Goal: Information Seeking & Learning: Learn about a topic

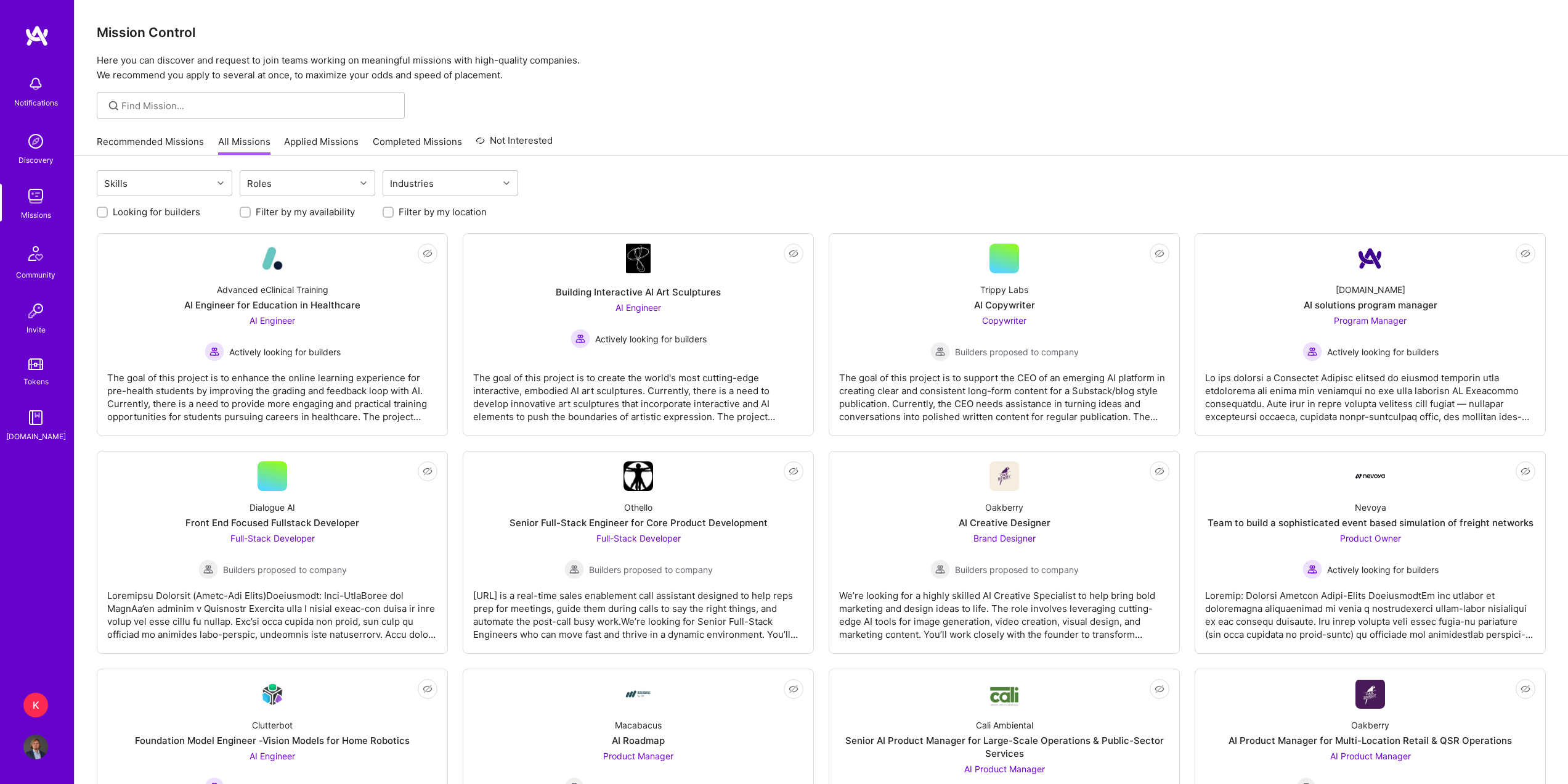
click at [38, 199] on img at bounding box center [36, 196] width 25 height 25
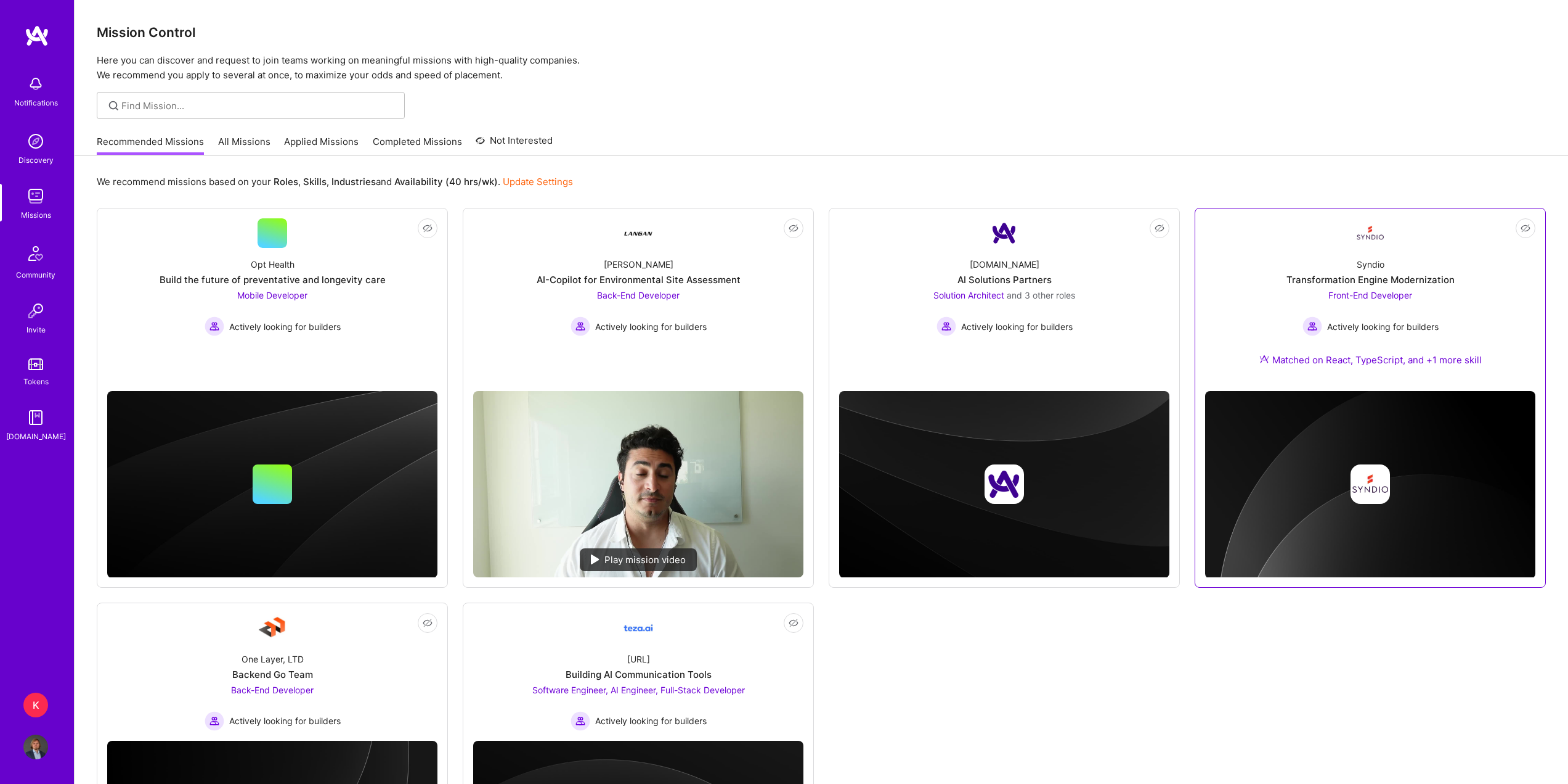
click at [1306, 295] on div "Front-End Developer Actively looking for builders" at bounding box center [1370, 312] width 136 height 48
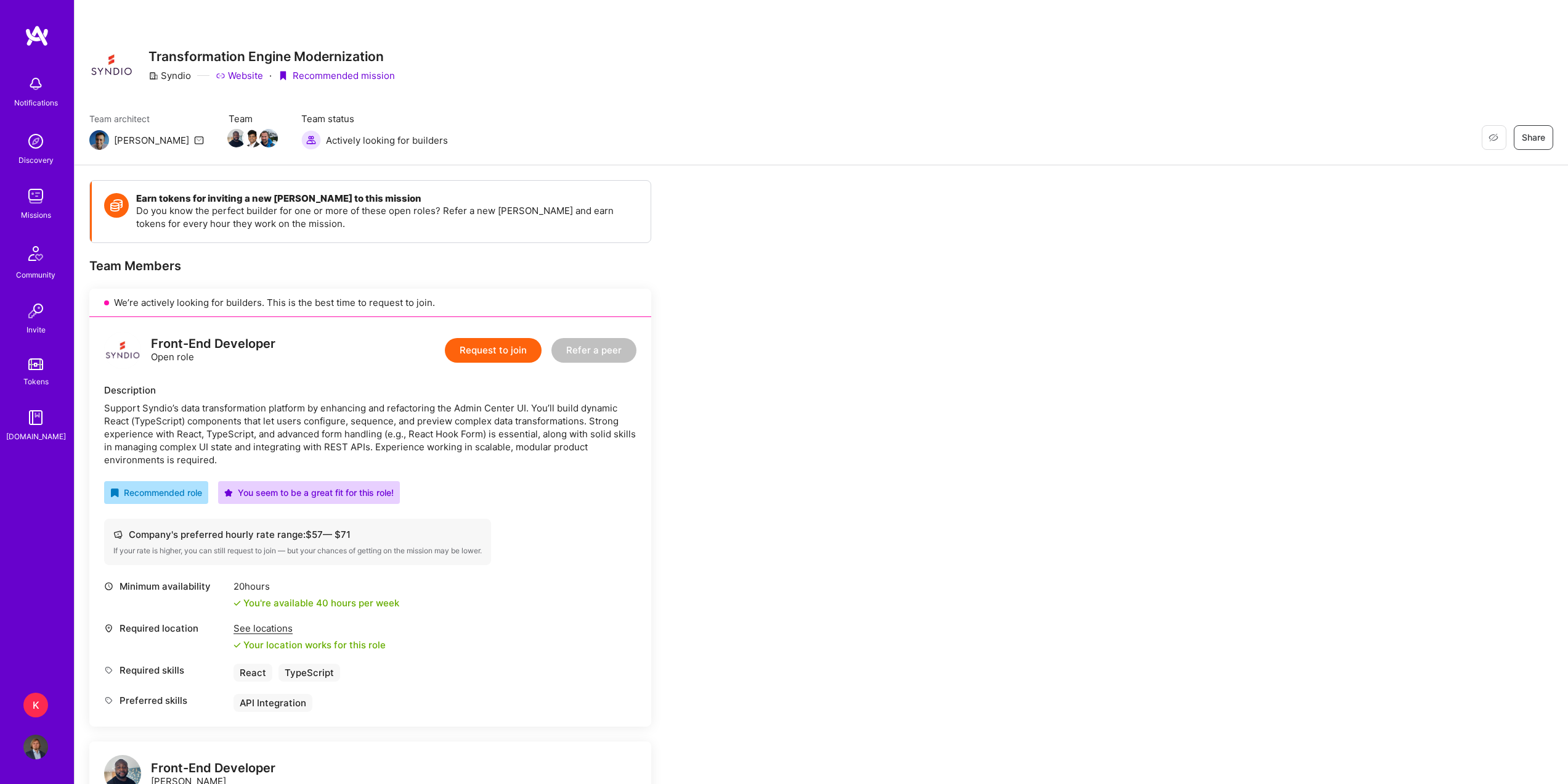
click at [119, 64] on img at bounding box center [111, 65] width 44 height 44
click at [38, 34] on img at bounding box center [38, 36] width 25 height 23
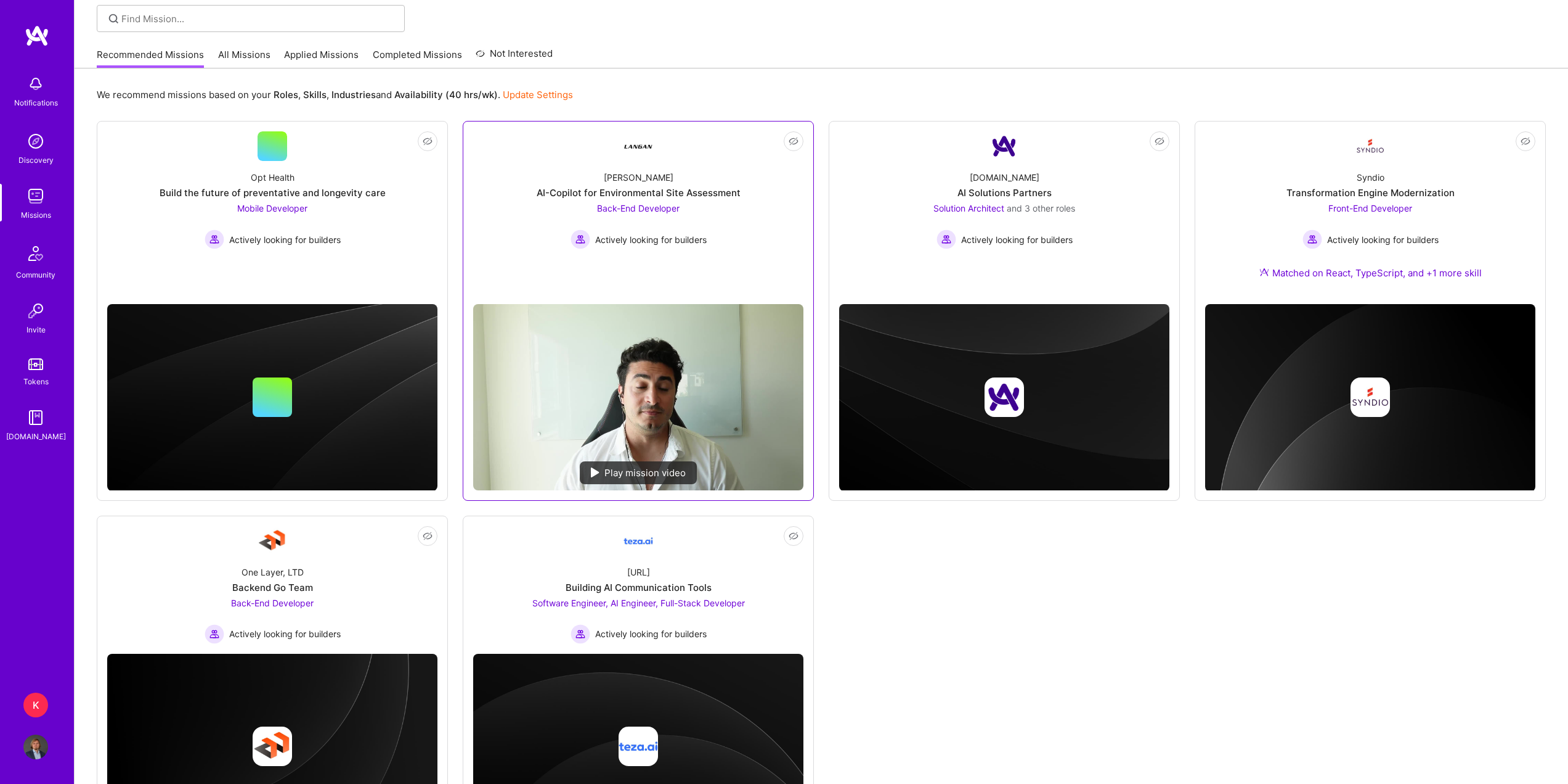
scroll to position [182, 0]
